Goal: Transaction & Acquisition: Obtain resource

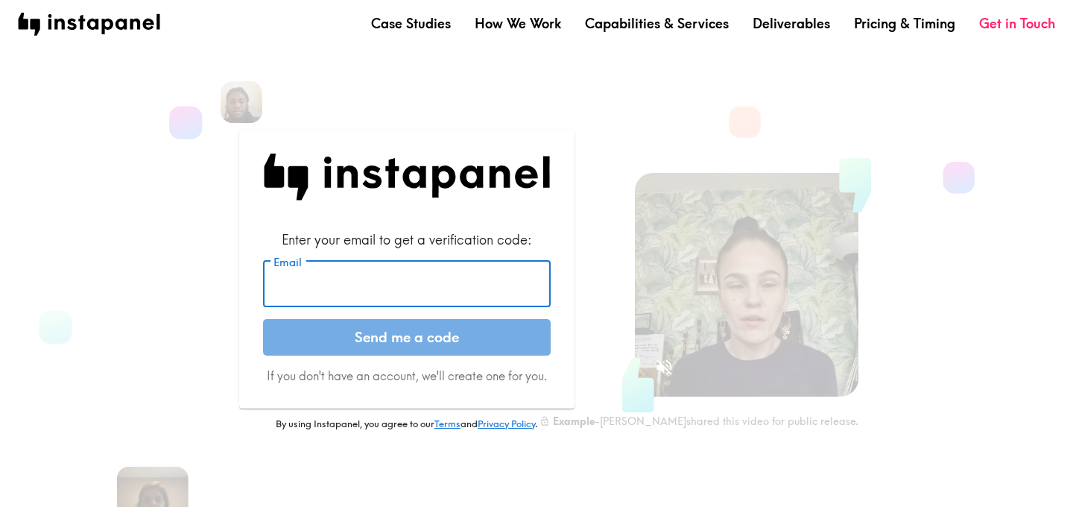
click at [485, 300] on input "Email" at bounding box center [407, 284] width 288 height 46
type input "[EMAIL_ADDRESS][DOMAIN_NAME]"
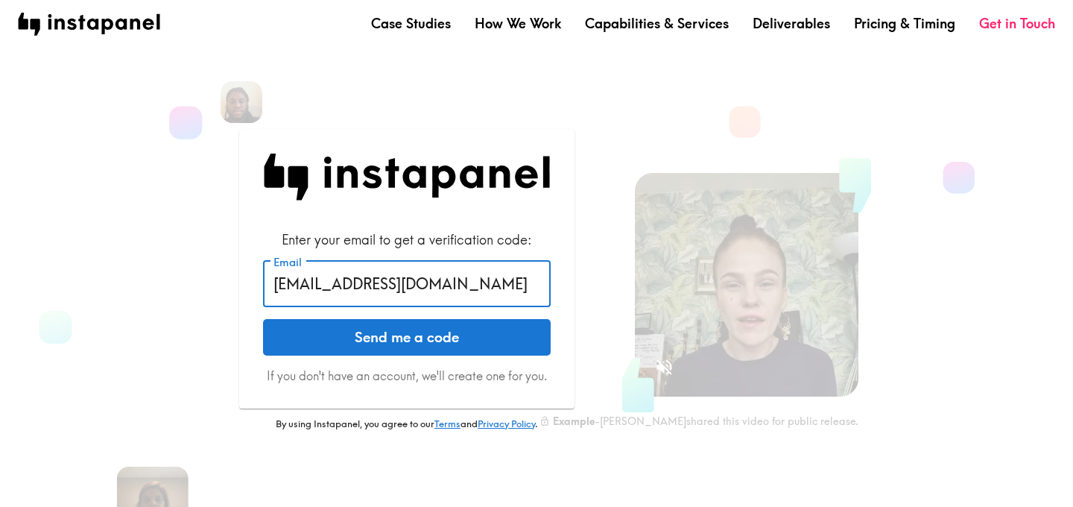
click at [444, 334] on button "Send me a code" at bounding box center [407, 337] width 288 height 37
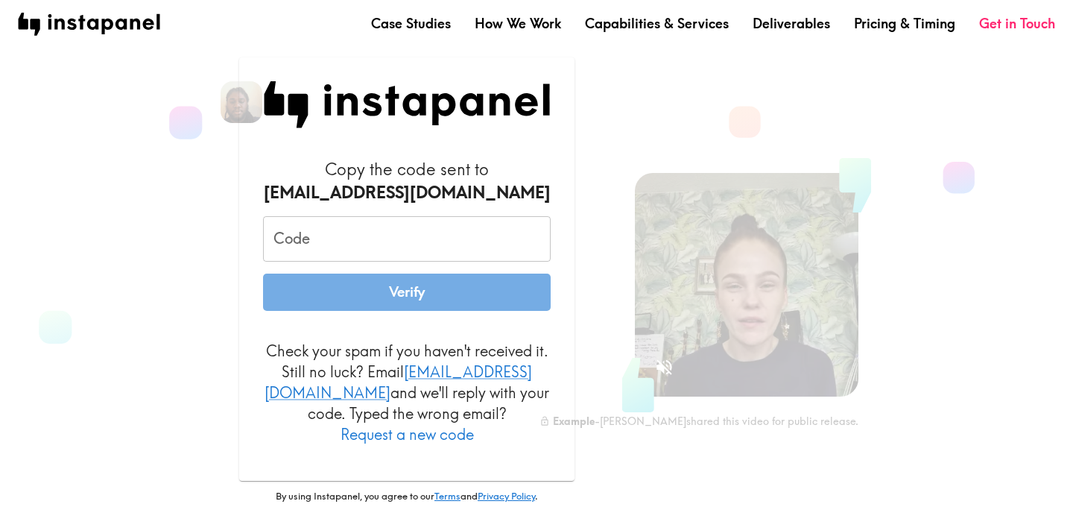
click at [482, 262] on input "Code" at bounding box center [407, 239] width 288 height 46
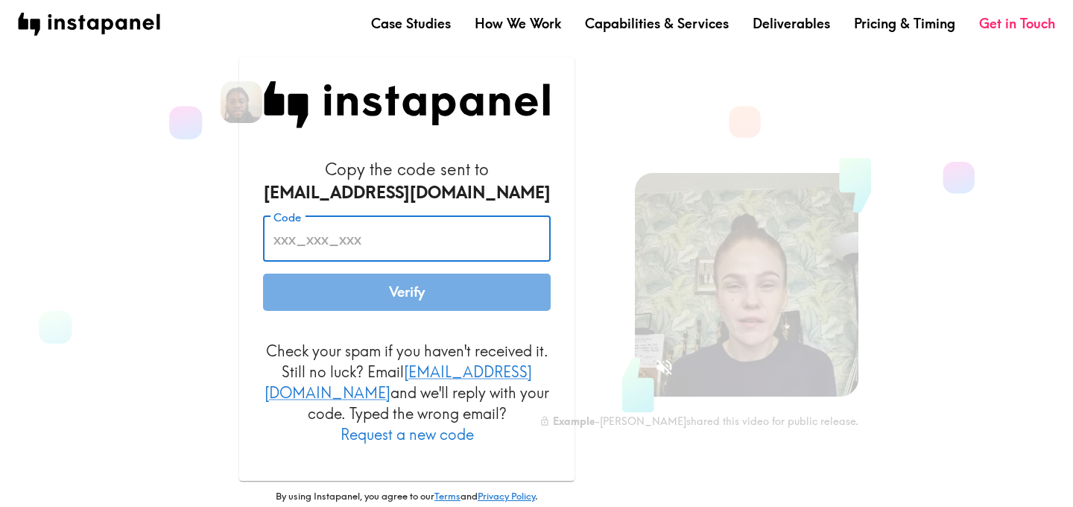
click at [482, 262] on input "Code" at bounding box center [407, 239] width 288 height 46
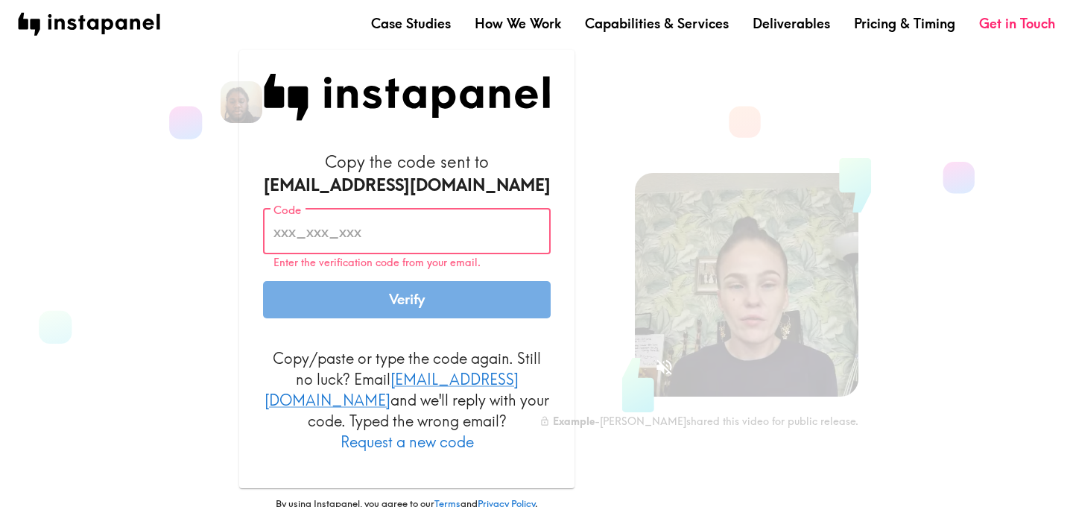
click at [461, 240] on input "Code" at bounding box center [407, 232] width 288 height 46
paste input "YQ2_Juq_3aR"
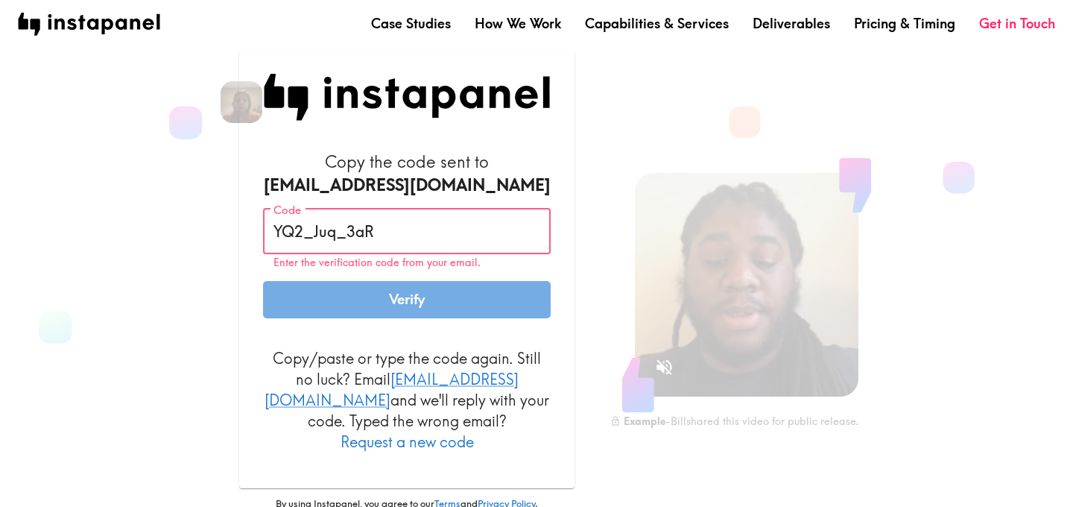
type input "YQ2_Juq_3aR"
click at [425, 300] on button "Verify" at bounding box center [407, 299] width 288 height 37
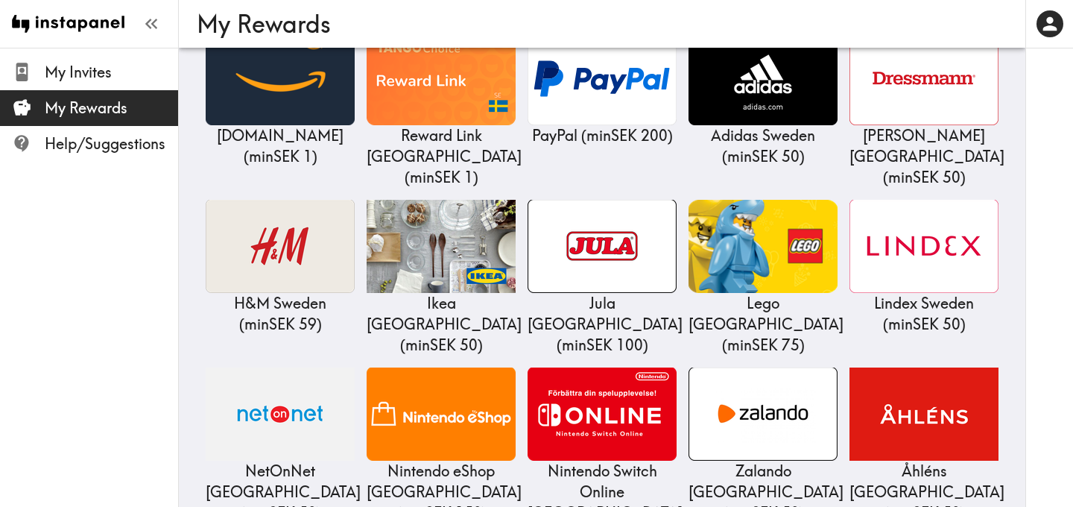
scroll to position [239, 0]
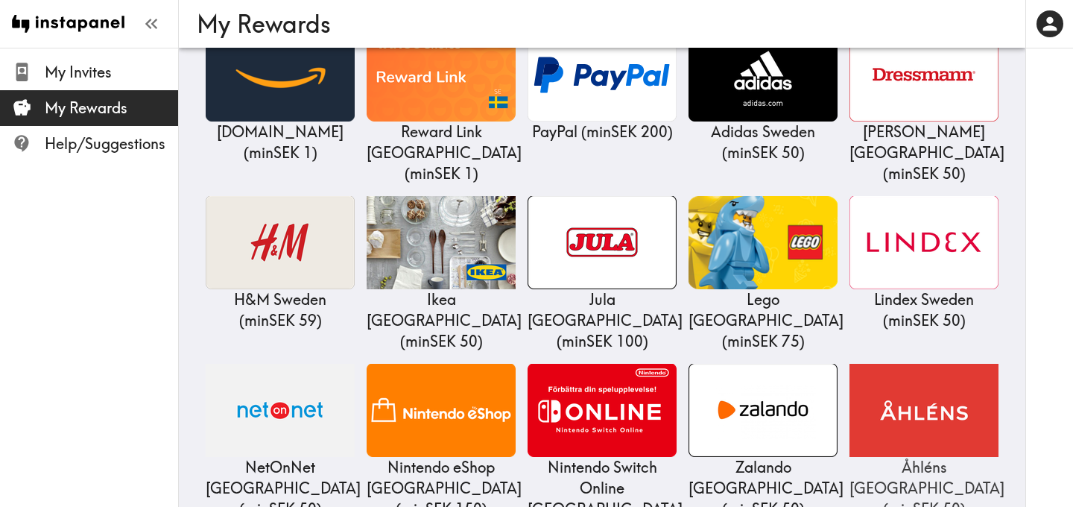
click at [977, 364] on img at bounding box center [924, 410] width 149 height 93
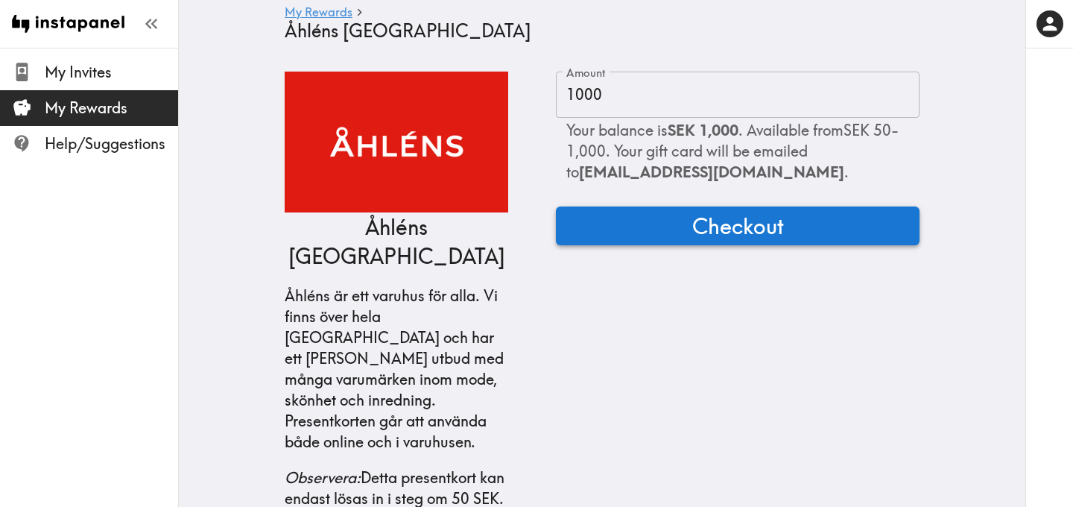
click at [728, 236] on span "Checkout" at bounding box center [739, 226] width 92 height 30
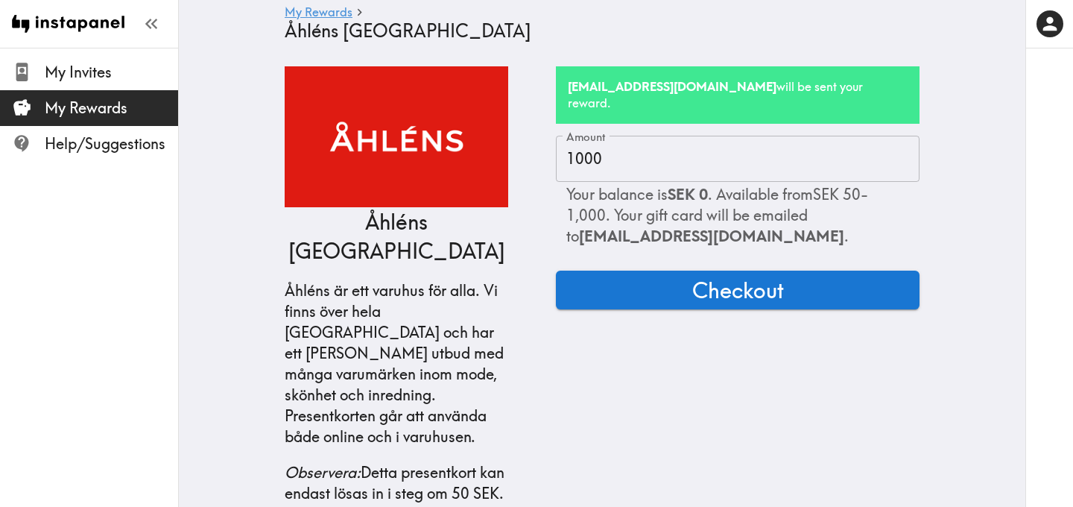
scroll to position [7, 0]
